Goal: Find specific page/section: Find specific page/section

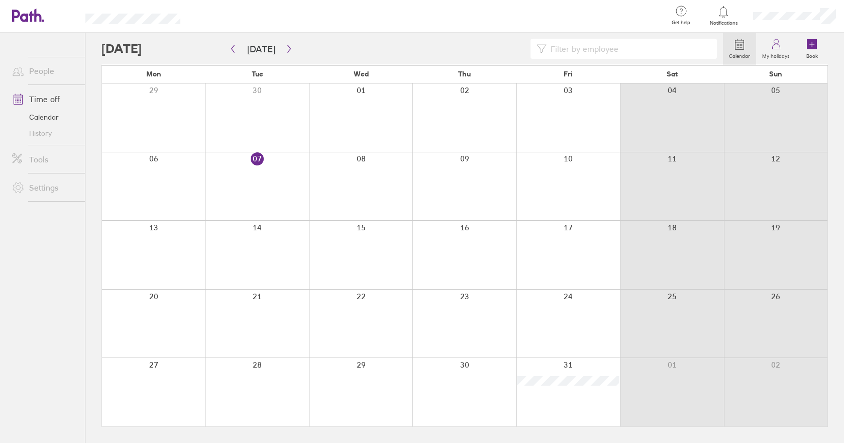
drag, startPoint x: 619, startPoint y: 51, endPoint x: 641, endPoint y: 36, distance: 26.8
click at [620, 50] on input at bounding box center [629, 48] width 164 height 19
type input "[PERSON_NAME]"
click at [38, 70] on link "People" at bounding box center [44, 71] width 81 height 20
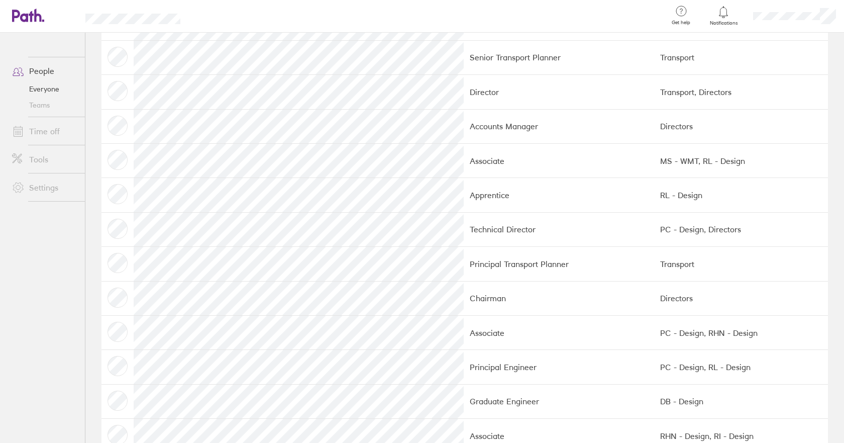
scroll to position [445, 0]
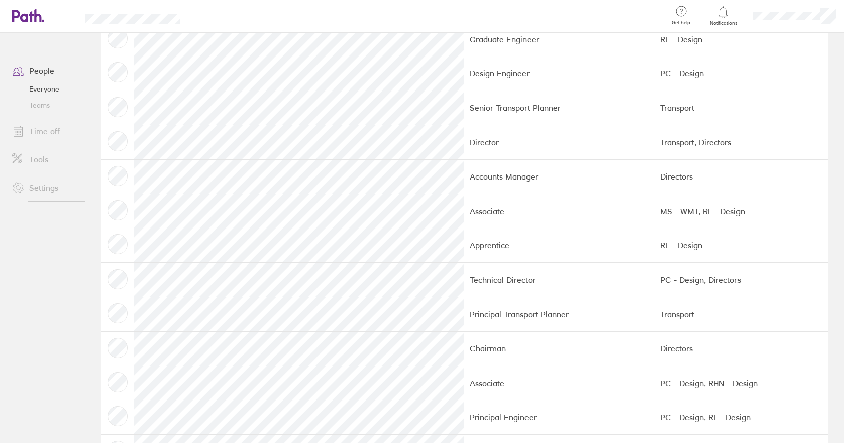
click at [120, 139] on td at bounding box center [118, 142] width 32 height 34
click at [464, 143] on td "Director" at bounding box center [559, 142] width 190 height 34
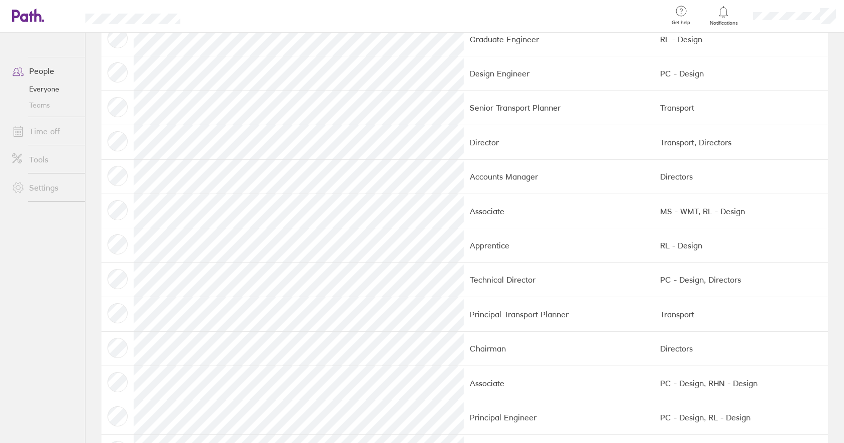
click at [43, 133] on link "Time off" at bounding box center [44, 131] width 81 height 20
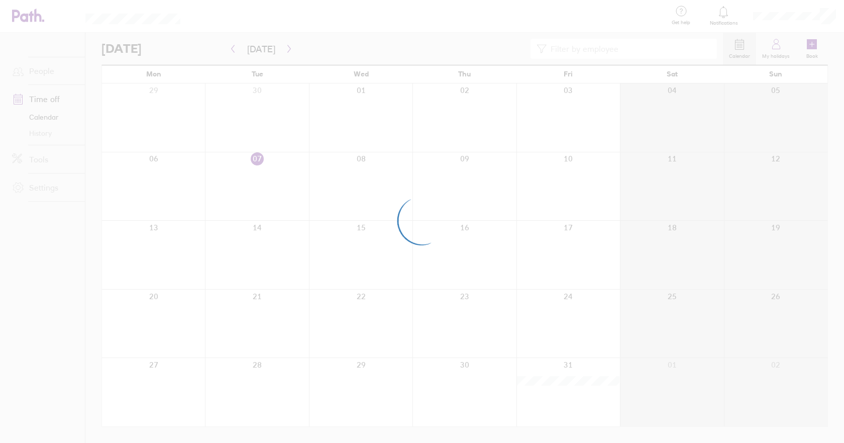
click at [42, 115] on div at bounding box center [422, 221] width 844 height 443
click at [45, 101] on div at bounding box center [422, 221] width 844 height 443
click at [47, 100] on div at bounding box center [422, 221] width 844 height 443
click at [40, 118] on div at bounding box center [422, 221] width 844 height 443
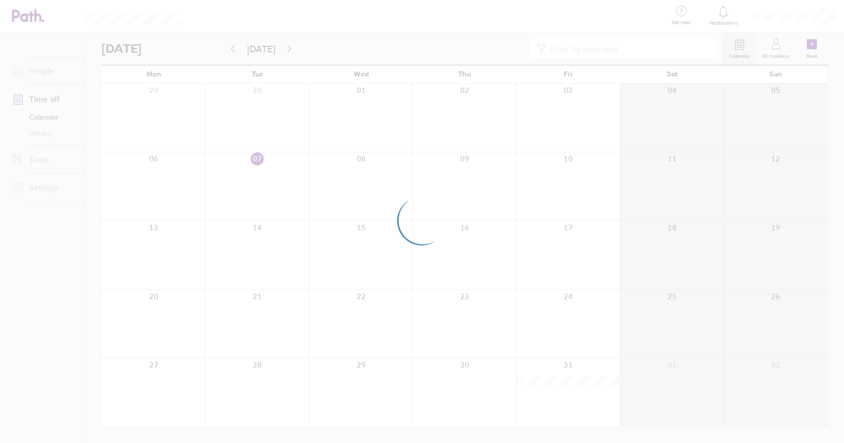
click at [41, 99] on div at bounding box center [422, 221] width 844 height 443
click at [38, 116] on div at bounding box center [422, 221] width 844 height 443
drag, startPoint x: 40, startPoint y: 102, endPoint x: 40, endPoint y: 90, distance: 12.1
click at [40, 102] on div at bounding box center [422, 221] width 844 height 443
click at [40, 68] on div at bounding box center [422, 221] width 844 height 443
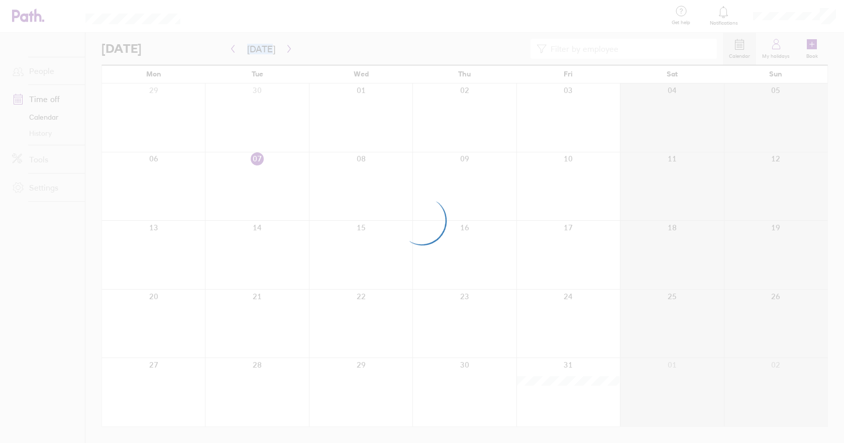
click at [40, 68] on div at bounding box center [422, 221] width 844 height 443
click at [34, 94] on div at bounding box center [422, 221] width 844 height 443
click at [565, 199] on div at bounding box center [422, 221] width 844 height 443
click at [46, 70] on div at bounding box center [422, 221] width 844 height 443
click at [45, 97] on div at bounding box center [422, 221] width 844 height 443
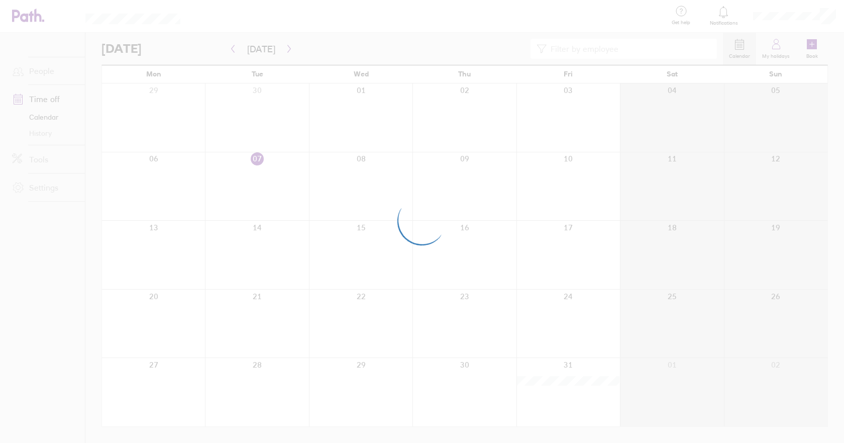
drag, startPoint x: 36, startPoint y: 113, endPoint x: 165, endPoint y: 3, distance: 170.0
click at [37, 111] on div at bounding box center [422, 221] width 844 height 443
click at [461, 329] on div at bounding box center [422, 221] width 844 height 443
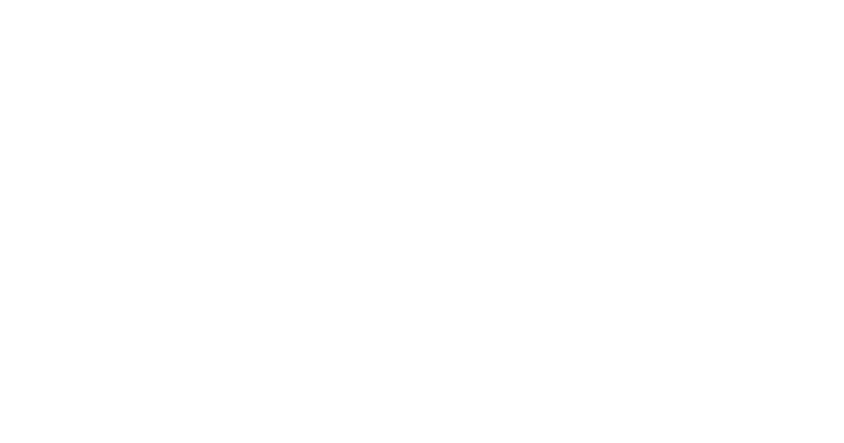
click at [572, 379] on div at bounding box center [422, 221] width 844 height 443
